Goal: Information Seeking & Learning: Learn about a topic

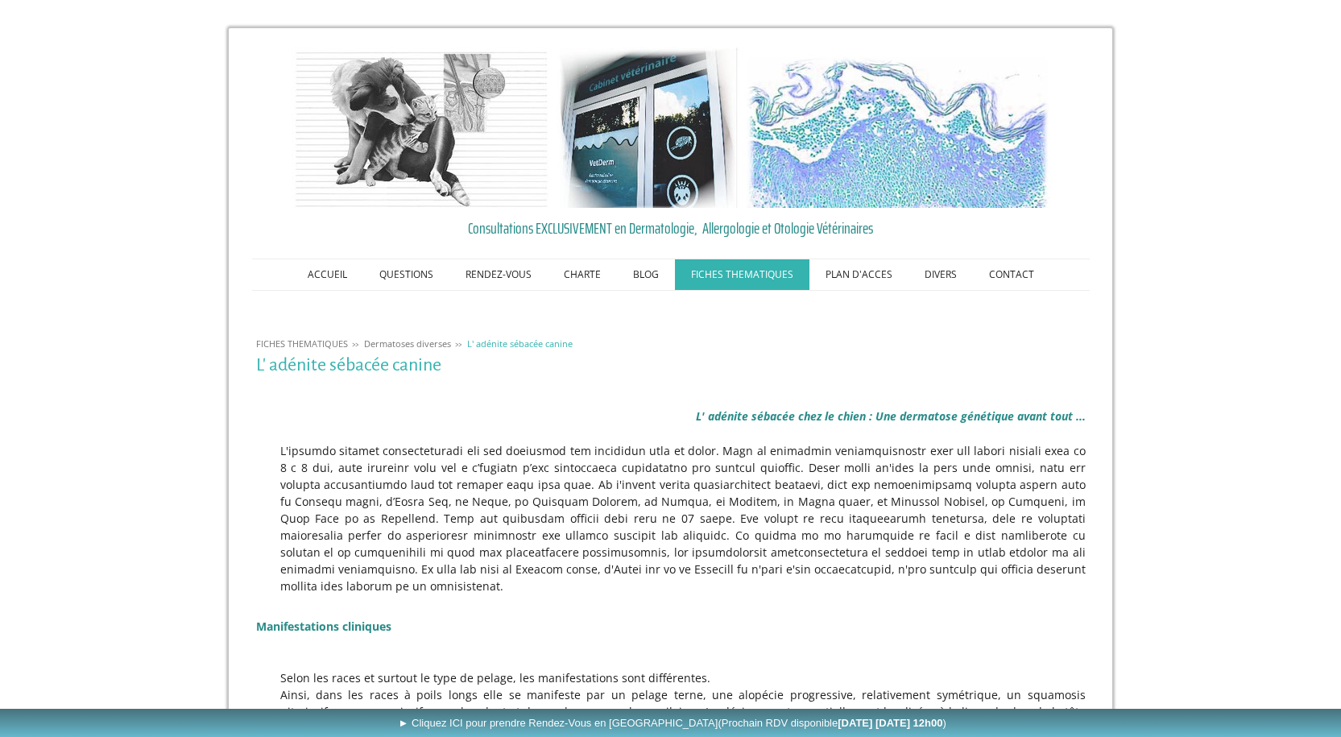
scroll to position [217, 0]
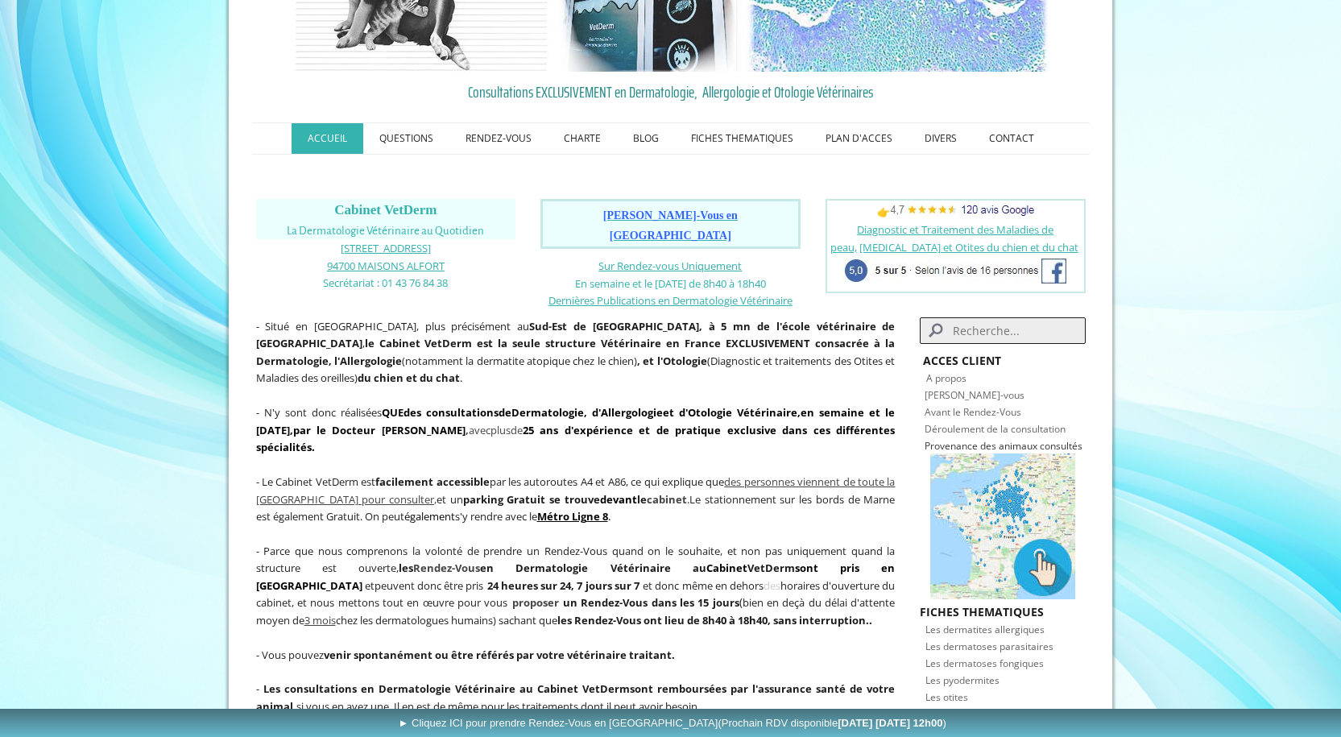
scroll to position [161, 0]
